Goal: Navigation & Orientation: Find specific page/section

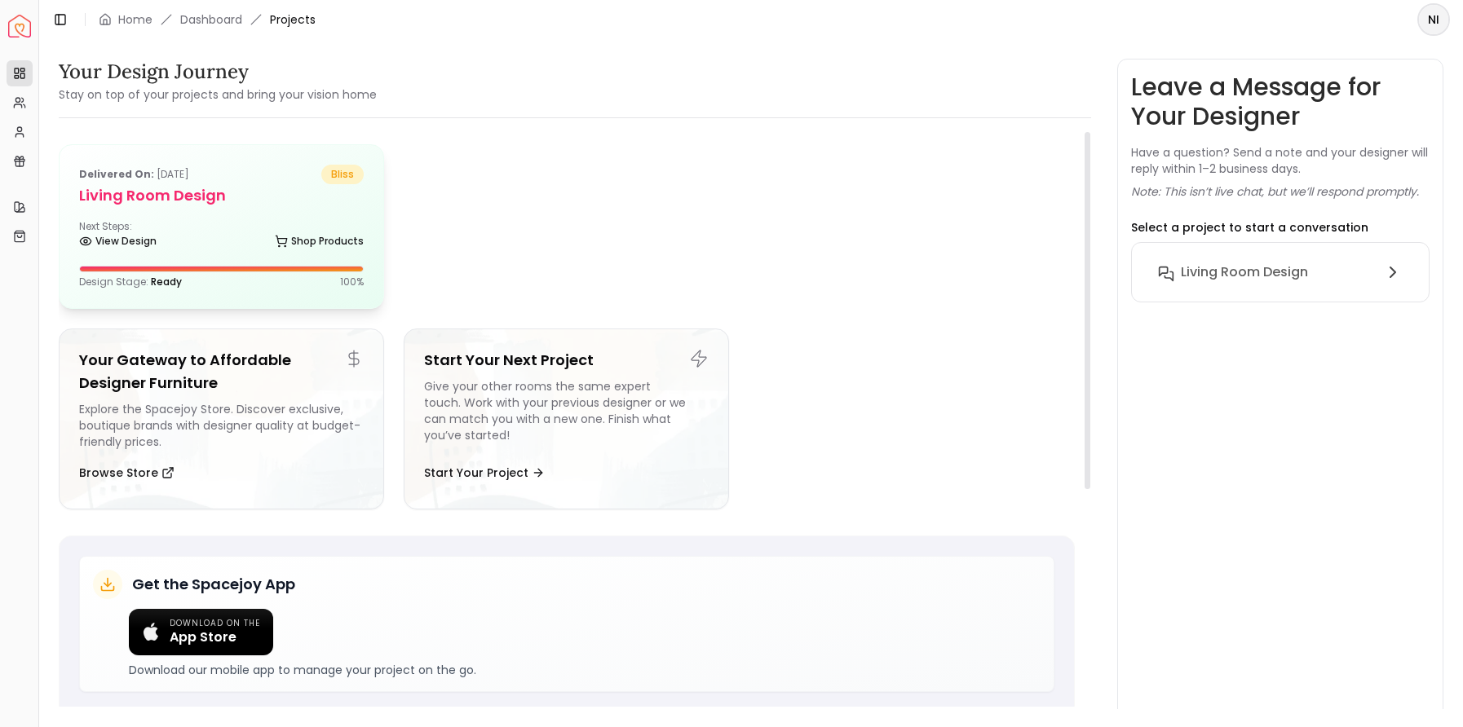
click at [184, 234] on div "Next Steps: View Design Shop Products" at bounding box center [221, 236] width 285 height 33
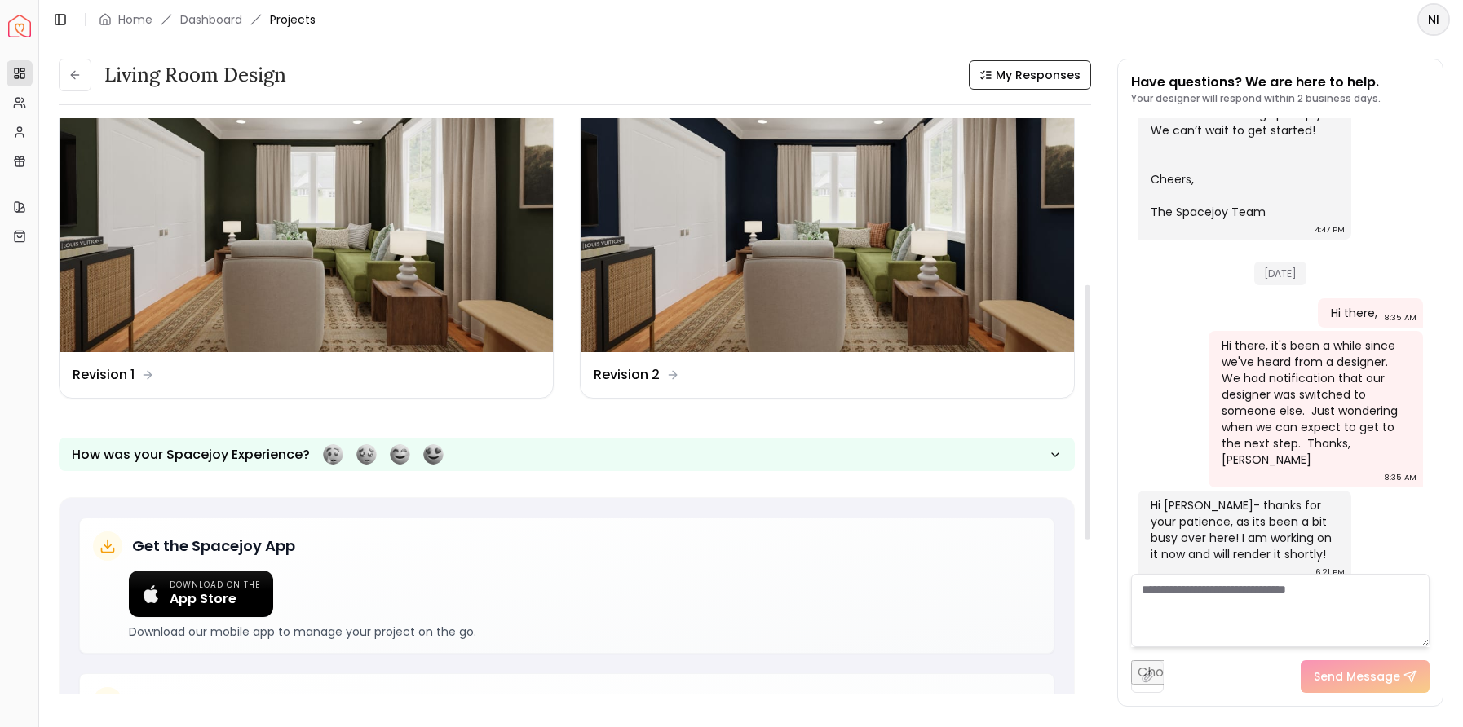
scroll to position [374, 0]
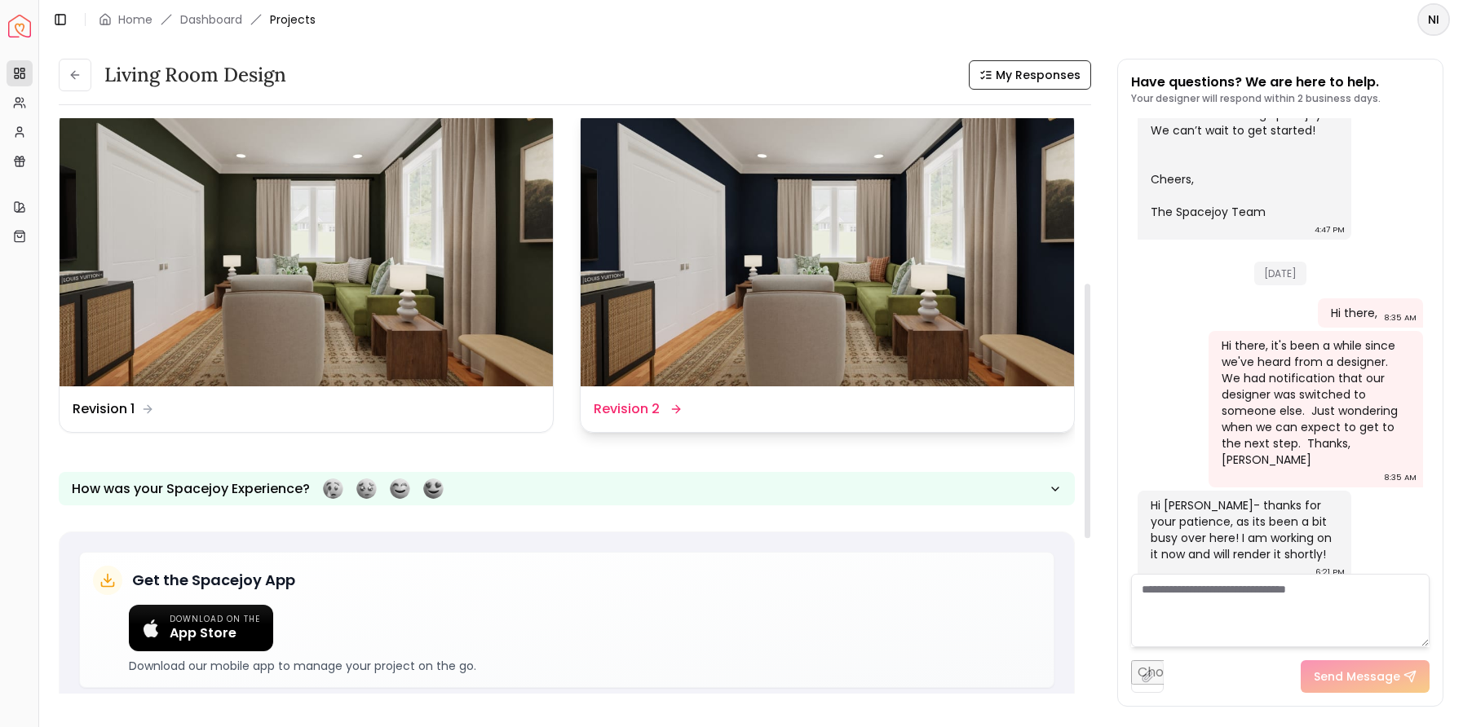
click at [917, 227] on img at bounding box center [827, 247] width 493 height 277
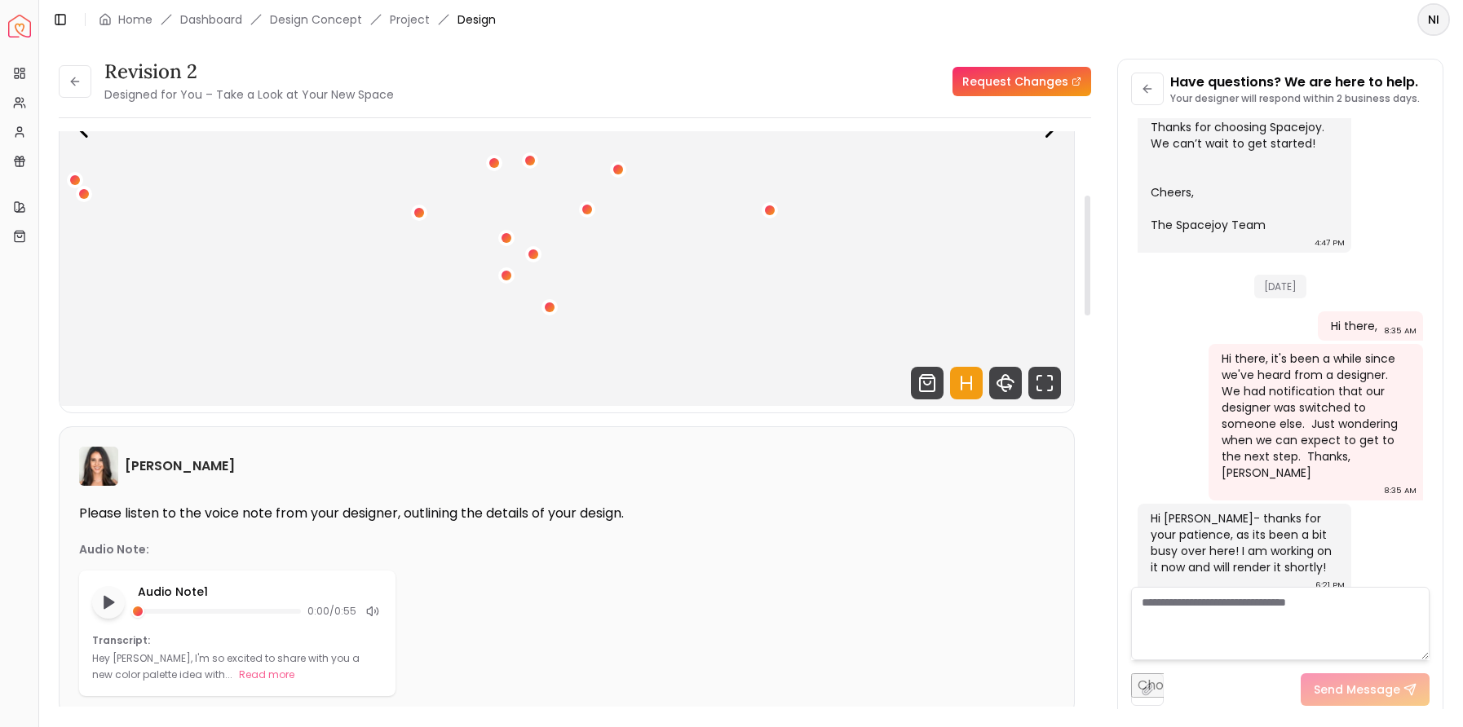
scroll to position [305, 0]
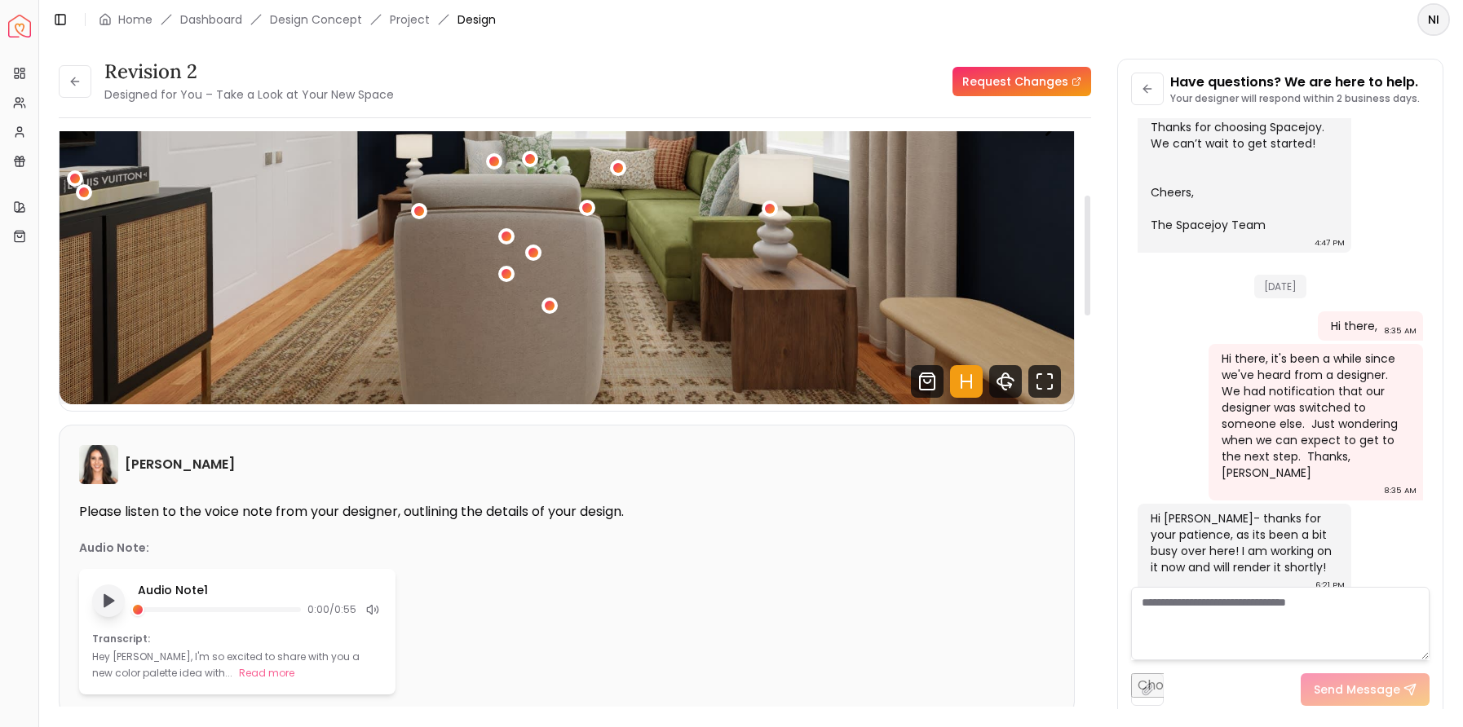
click at [114, 608] on icon "Play audio note" at bounding box center [108, 601] width 16 height 16
click at [375, 613] on icon at bounding box center [372, 610] width 13 height 13
click at [135, 621] on div "Audio Note 1 0:02 / 0:55 Transcript: Hey [PERSON_NAME], I'm so excited to share…" at bounding box center [237, 632] width 316 height 126
click at [122, 608] on button "Pause audio note" at bounding box center [108, 601] width 34 height 34
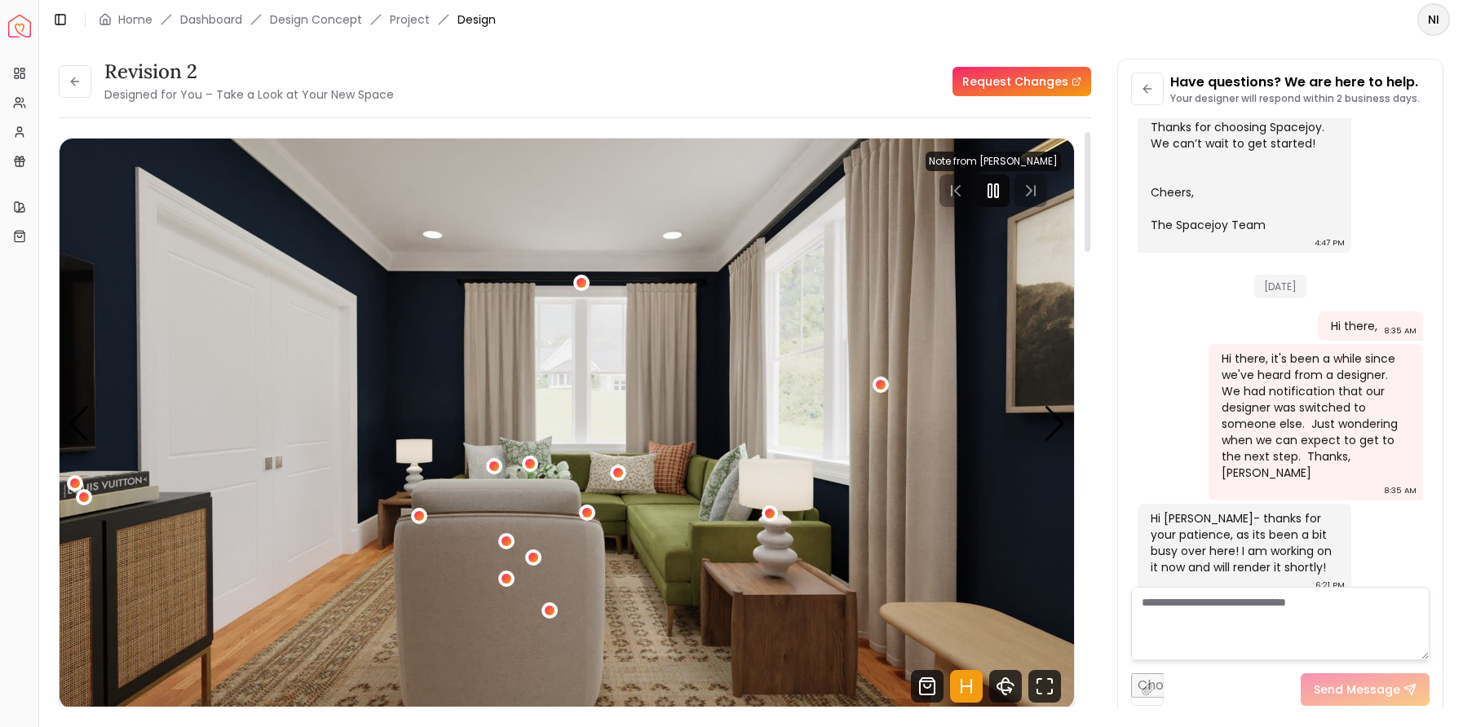
click at [990, 190] on icon "Pause" at bounding box center [994, 191] width 20 height 20
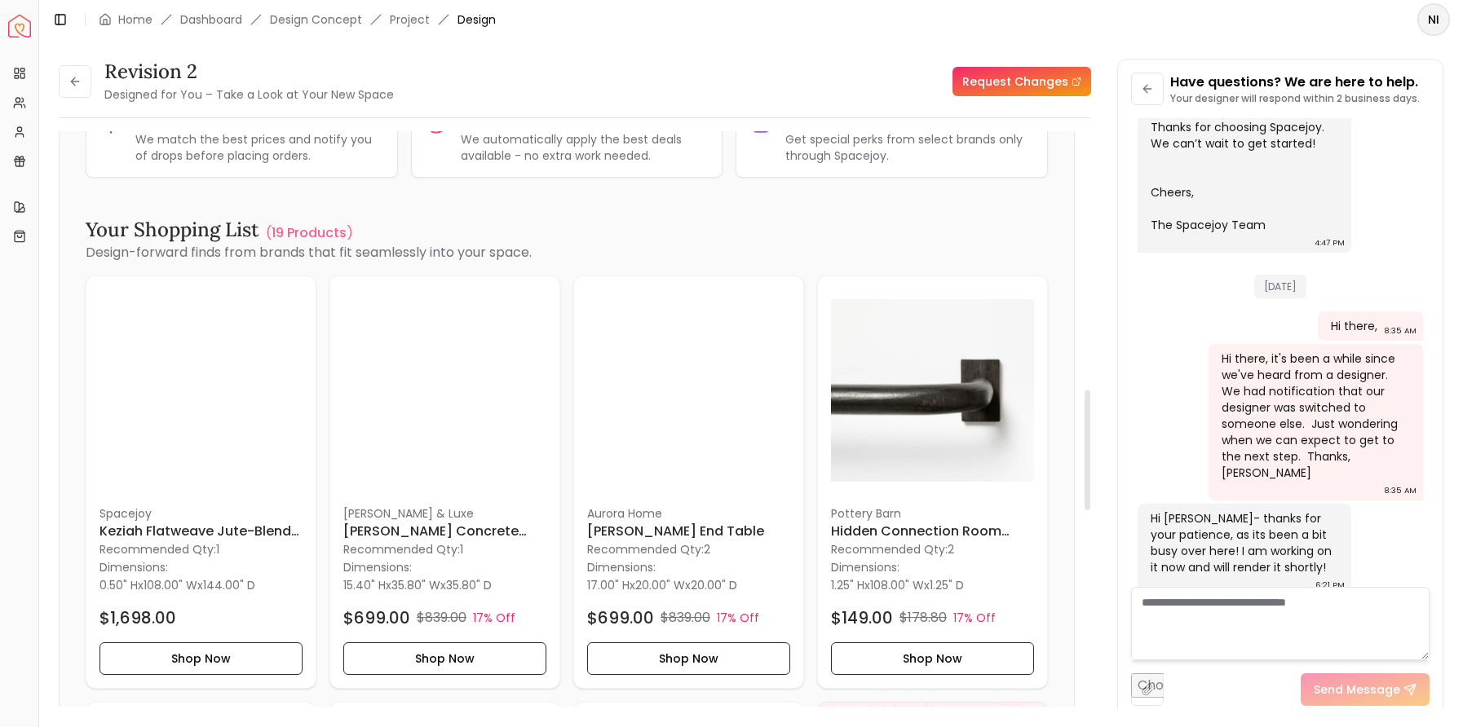
drag, startPoint x: 1090, startPoint y: 227, endPoint x: 1055, endPoint y: 483, distance: 258.4
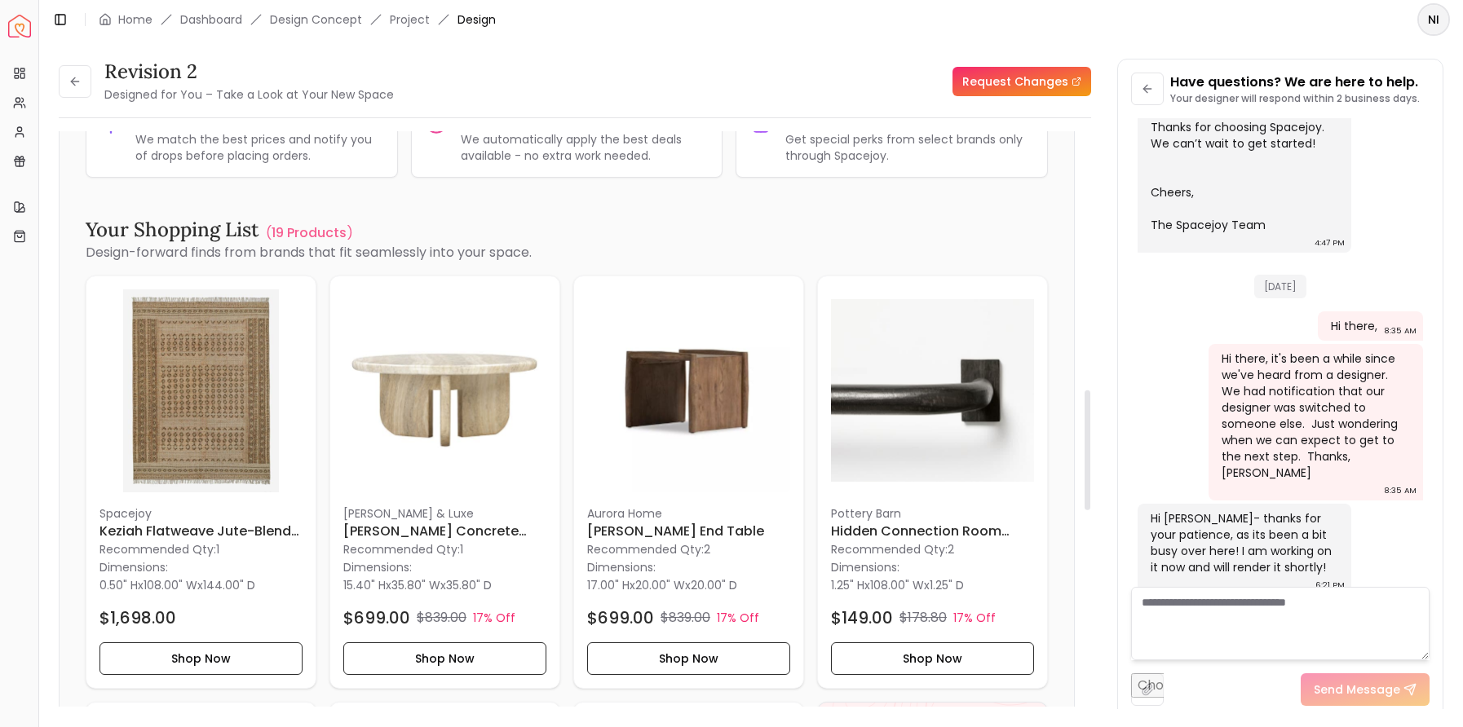
click at [1090, 479] on div at bounding box center [1088, 451] width 6 height 120
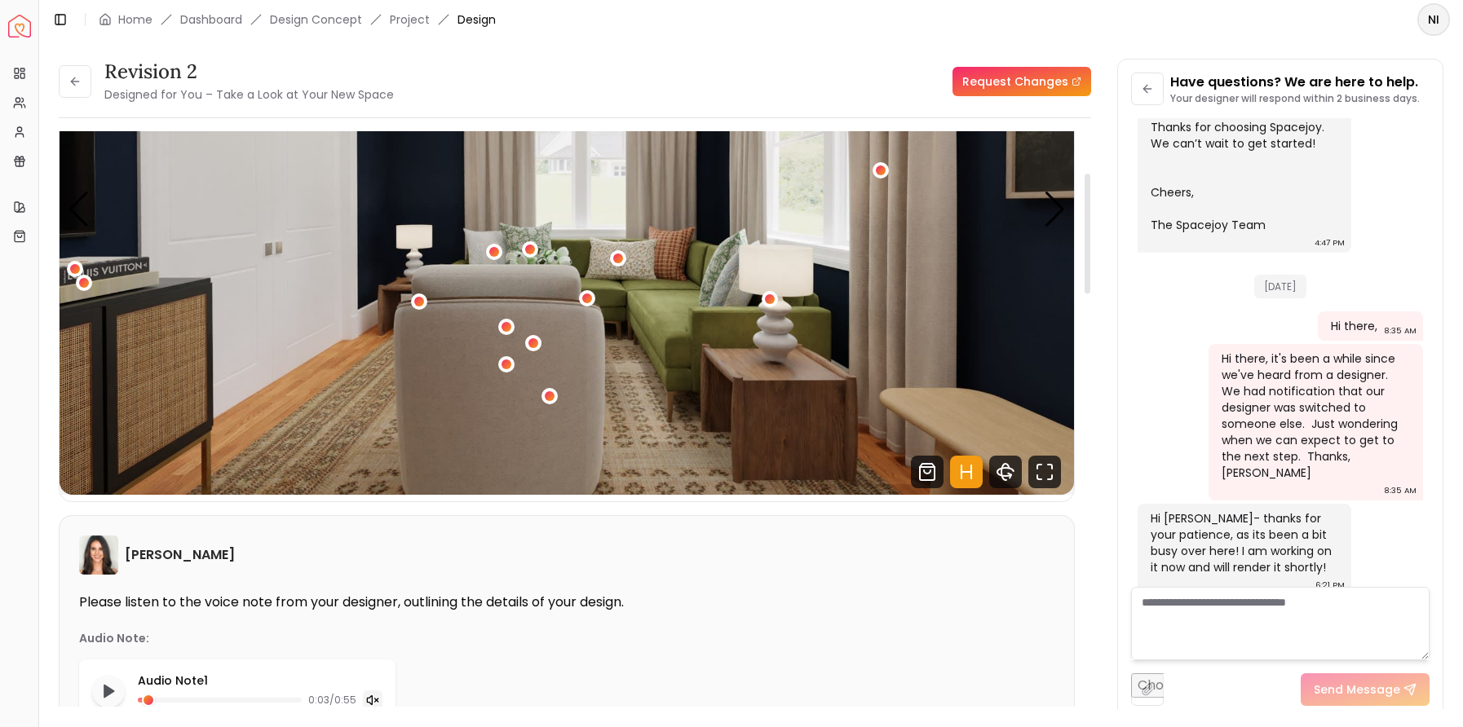
scroll to position [201, 0]
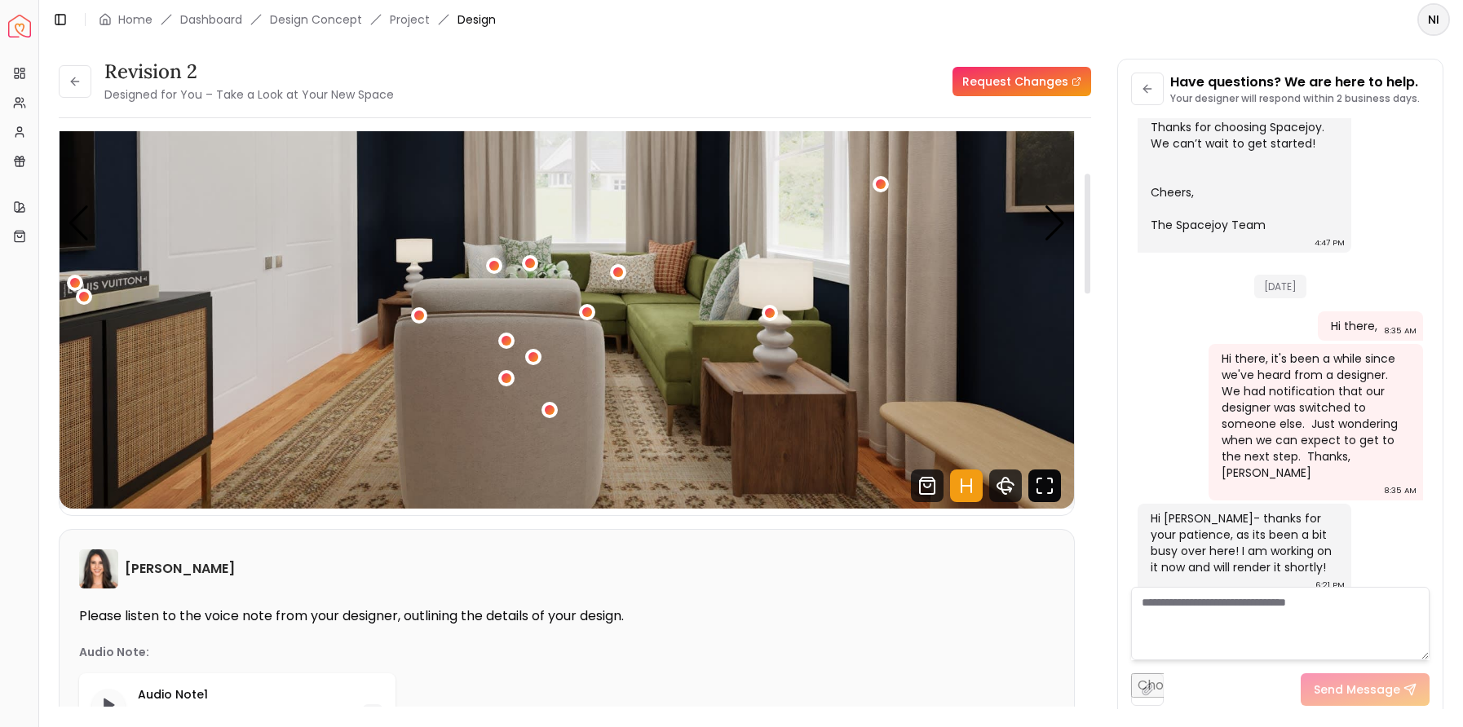
click at [1056, 486] on icon "Fullscreen" at bounding box center [1044, 486] width 33 height 33
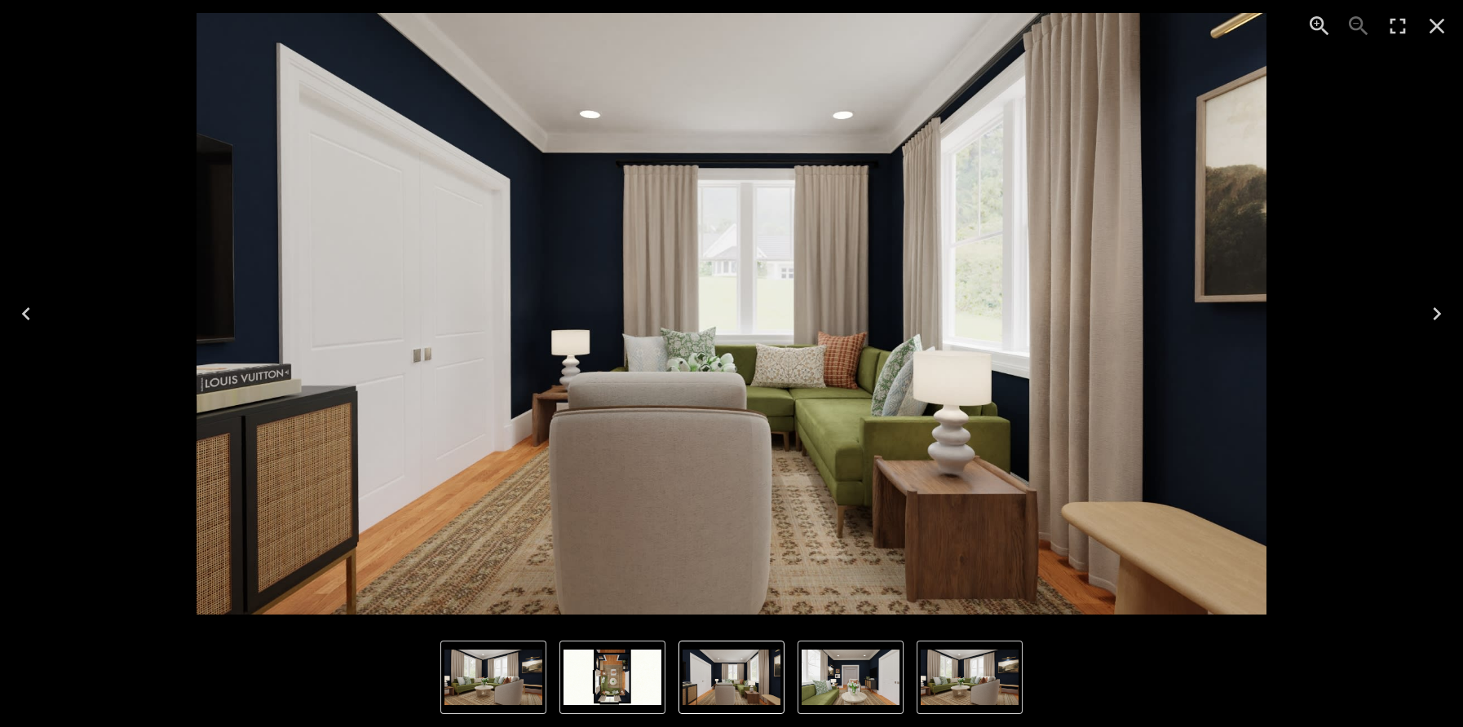
click at [625, 689] on img "4 of 4" at bounding box center [613, 677] width 98 height 55
